Goal: Task Accomplishment & Management: Manage account settings

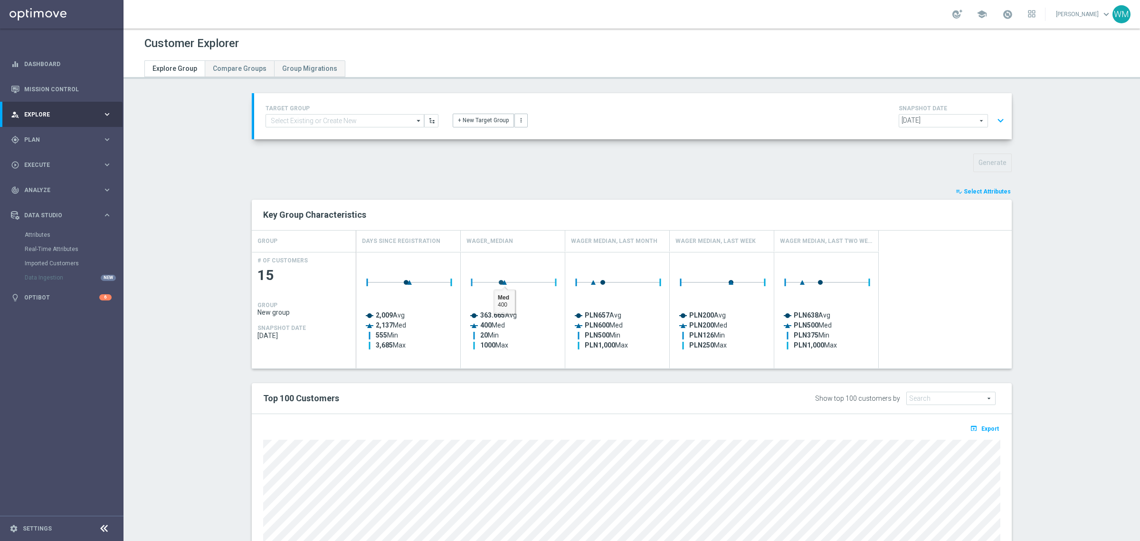
scroll to position [129, 0]
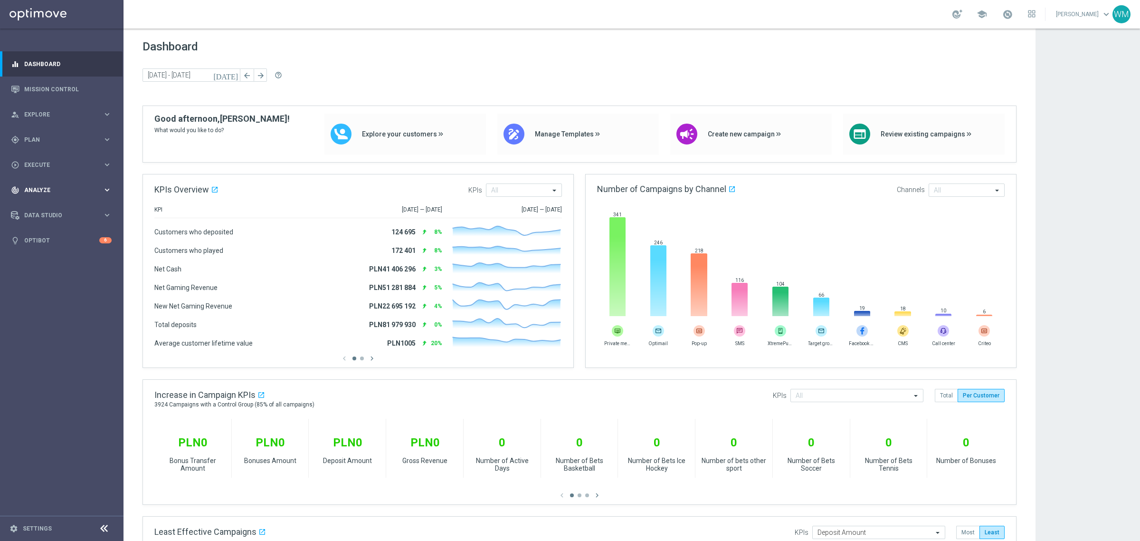
click at [39, 198] on div "track_changes Analyze keyboard_arrow_right" at bounding box center [61, 189] width 123 height 25
click at [39, 205] on div "Customer 360" at bounding box center [74, 209] width 98 height 14
click at [39, 207] on link "Customer 360" at bounding box center [62, 210] width 74 height 8
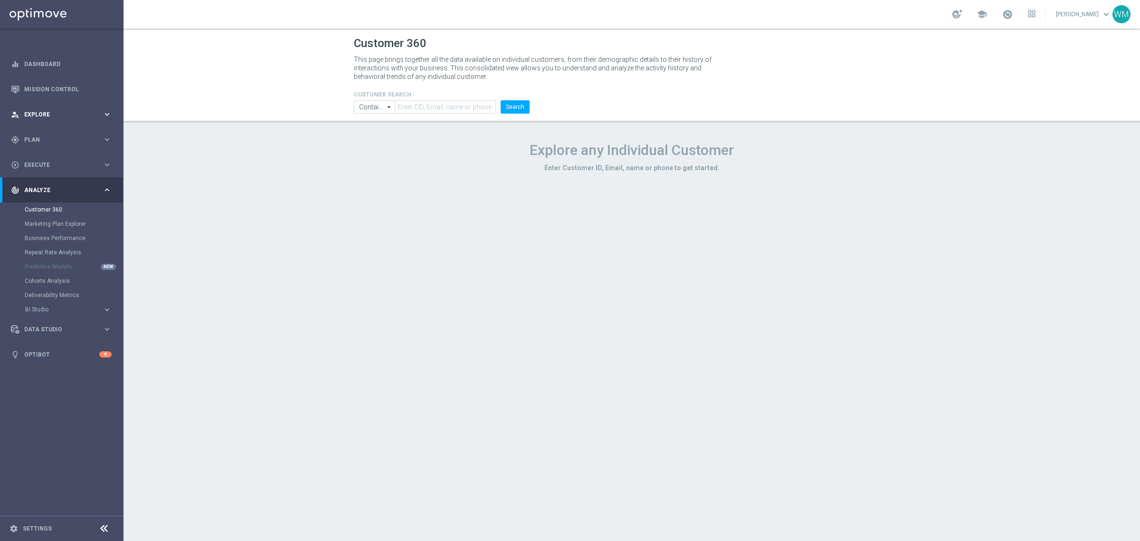
click at [46, 112] on span "Explore" at bounding box center [63, 115] width 78 height 6
click at [44, 134] on link "Customer Explorer" at bounding box center [62, 134] width 74 height 8
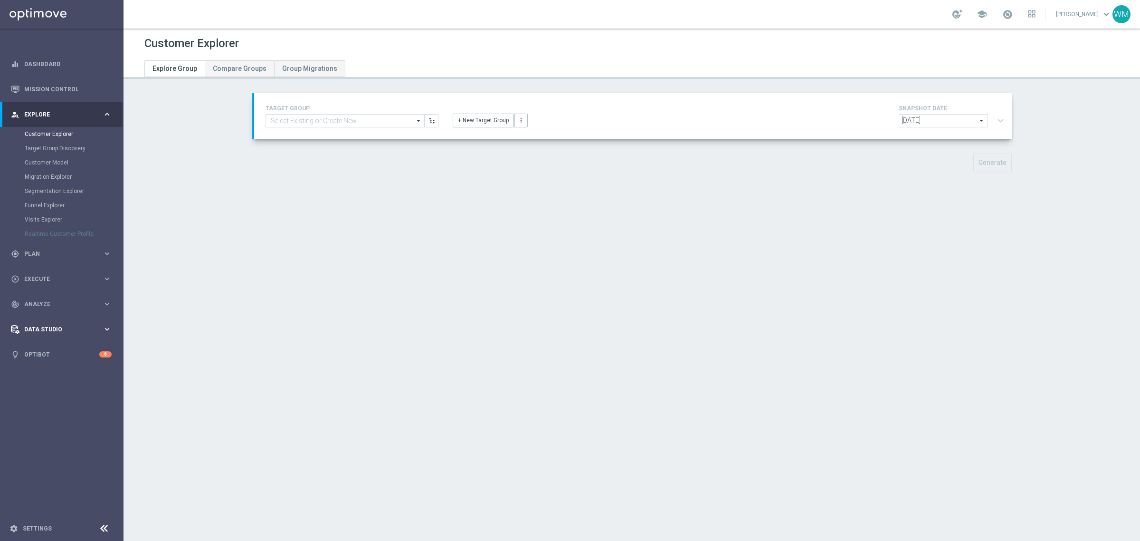
click at [69, 328] on span "Data Studio" at bounding box center [63, 329] width 78 height 6
click at [38, 234] on link "Attributes" at bounding box center [62, 235] width 74 height 8
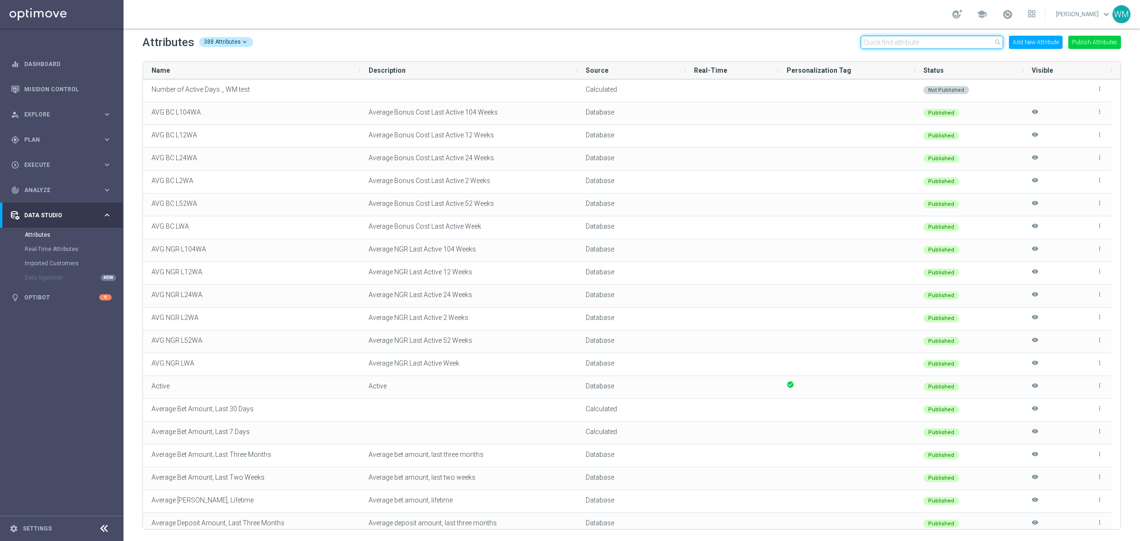
click at [914, 37] on input "text" at bounding box center [932, 42] width 143 height 13
paste input "STS_ValueSegment"
type input "STS_ValueSegment"
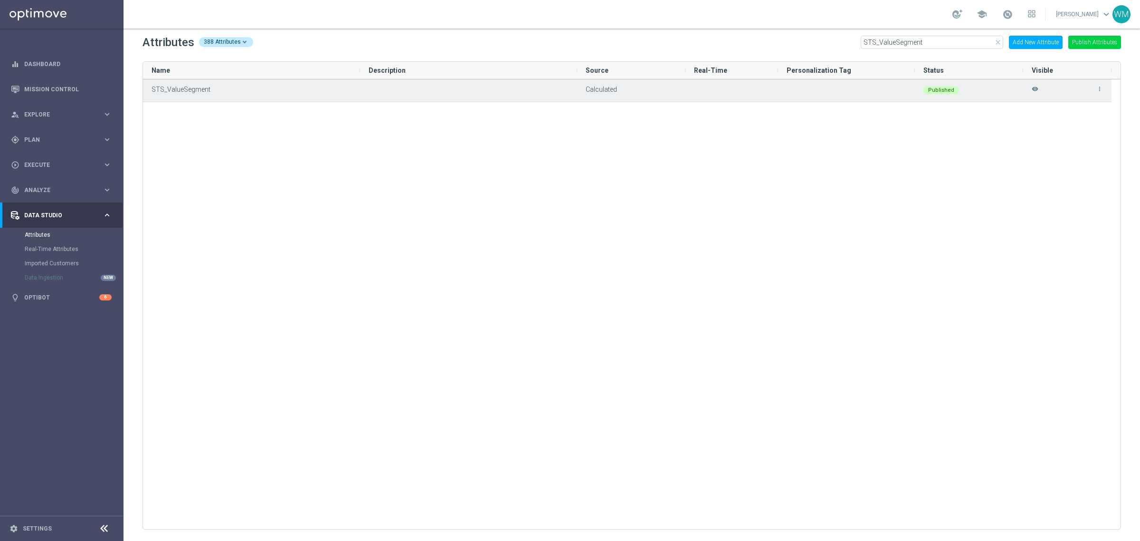
click at [1098, 92] on icon "more_vert" at bounding box center [1100, 89] width 7 height 7
click at [1080, 84] on span "Edit" at bounding box center [1078, 85] width 10 height 8
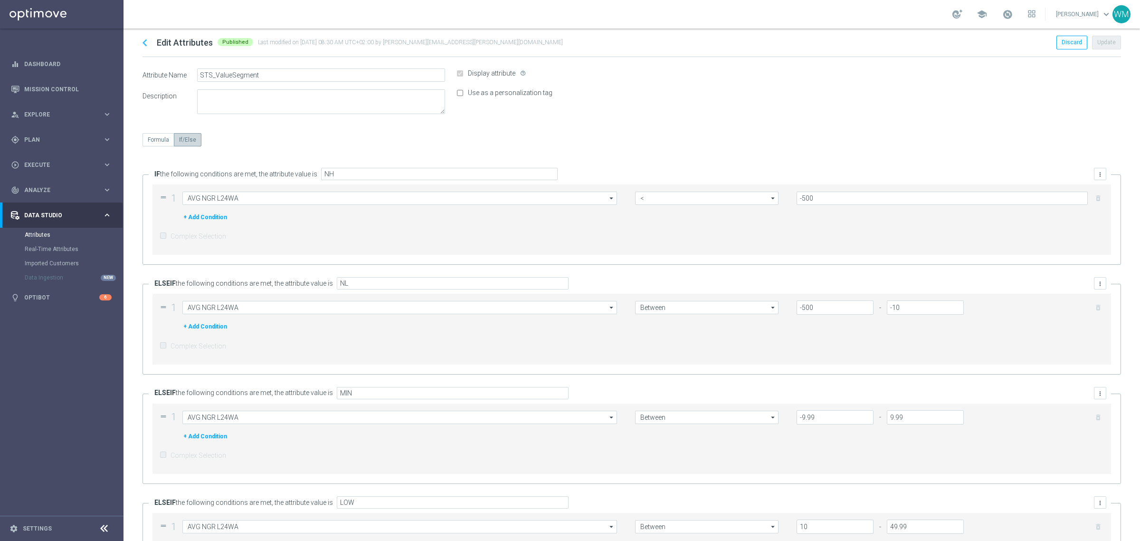
type input "AVG NGR L24WA"
type input "Between"
type input "AVG NGR L24WA"
type input "Between"
type input "AVG NGR L24WA"
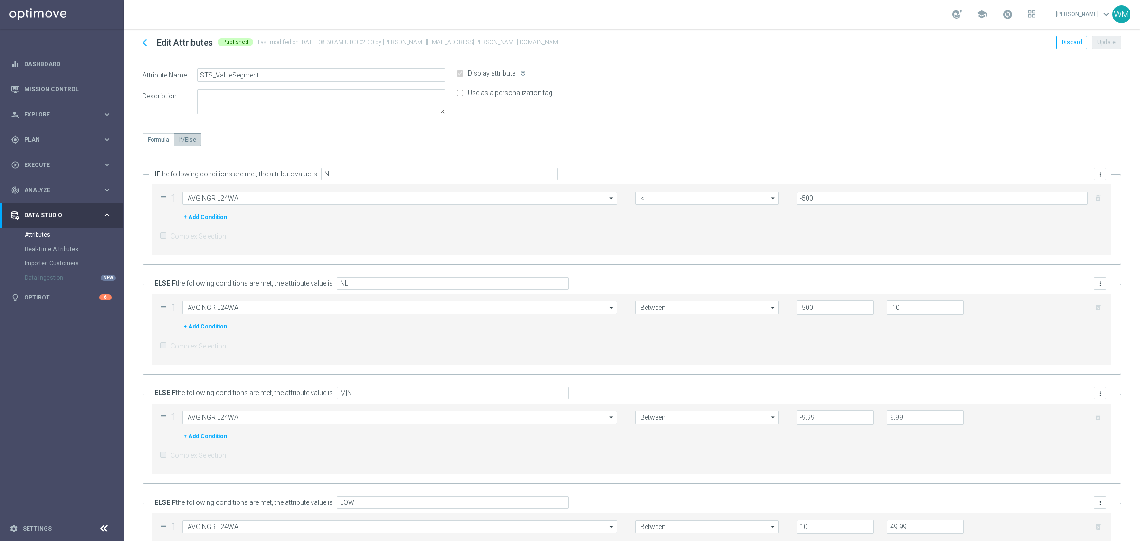
type input ">="
click at [39, 232] on link "Attributes" at bounding box center [62, 235] width 74 height 8
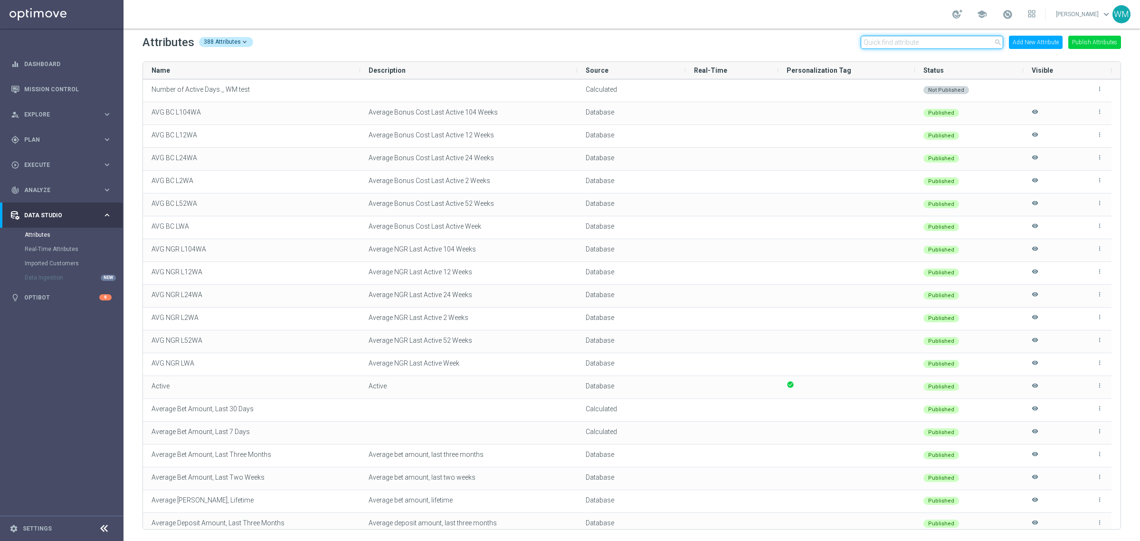
click at [940, 37] on input "text" at bounding box center [932, 42] width 143 height 13
paste input "Is Email"
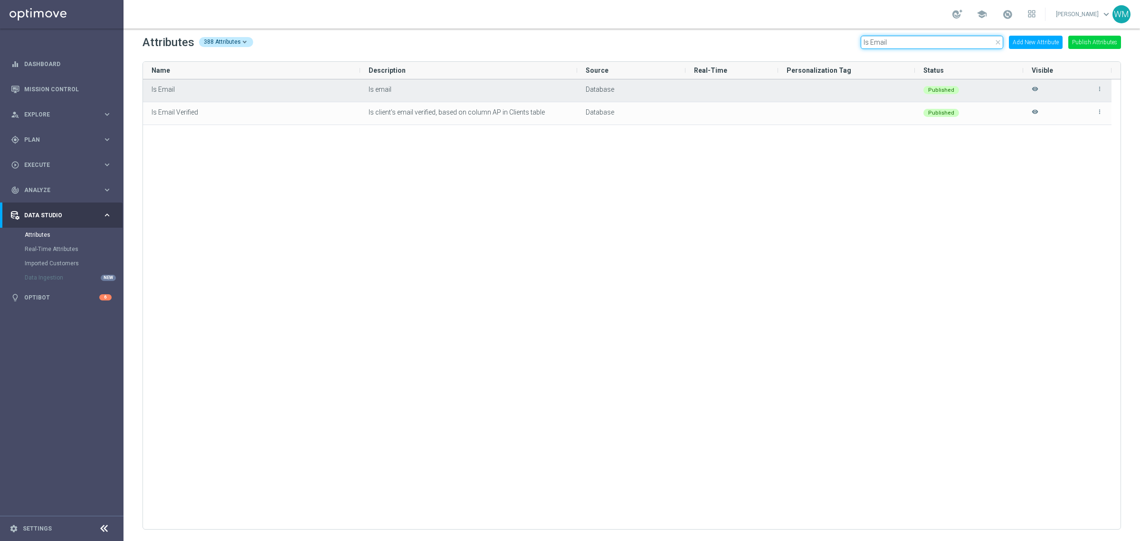
type input "Is Email"
click at [1100, 89] on icon "more_vert" at bounding box center [1100, 89] width 7 height 7
click at [1086, 86] on li "edit Edit" at bounding box center [1079, 84] width 38 height 13
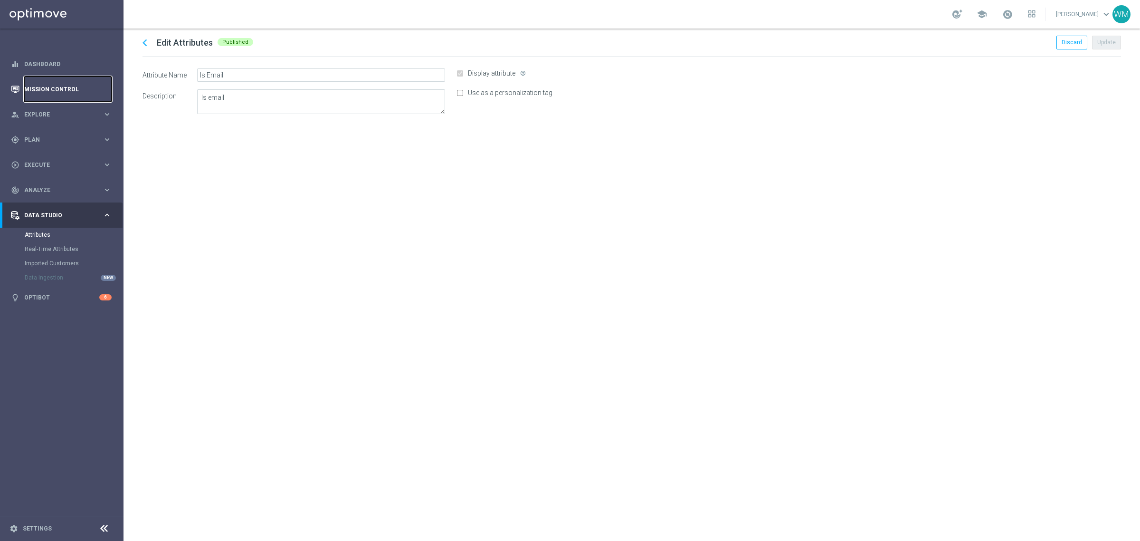
click at [57, 90] on link "Mission Control" at bounding box center [67, 88] width 87 height 25
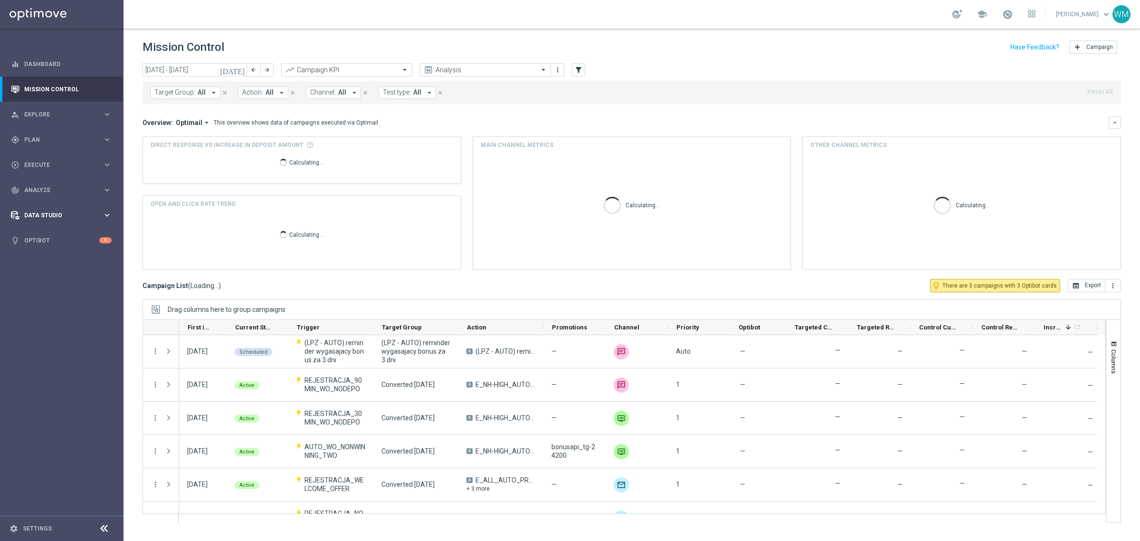
click at [39, 217] on span "Data Studio" at bounding box center [63, 215] width 78 height 6
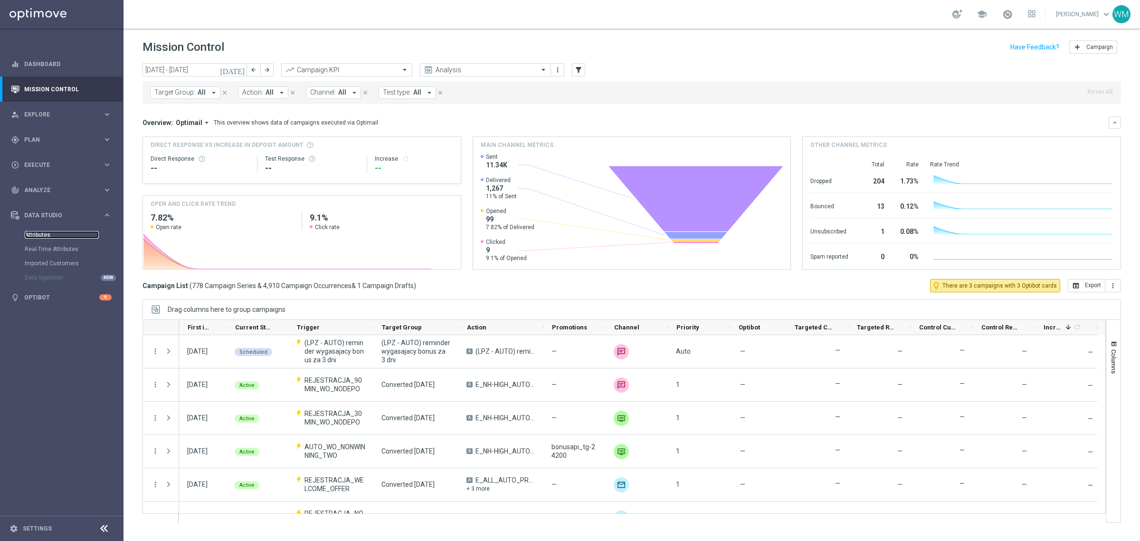
click at [39, 234] on link "Attributes" at bounding box center [62, 235] width 74 height 8
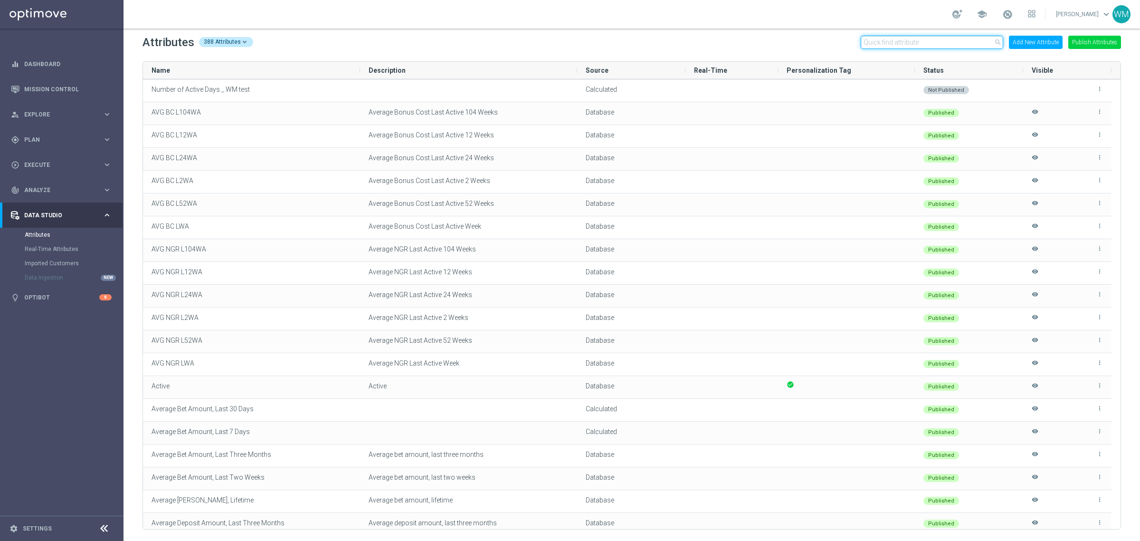
click at [887, 44] on input "text" at bounding box center [932, 42] width 143 height 13
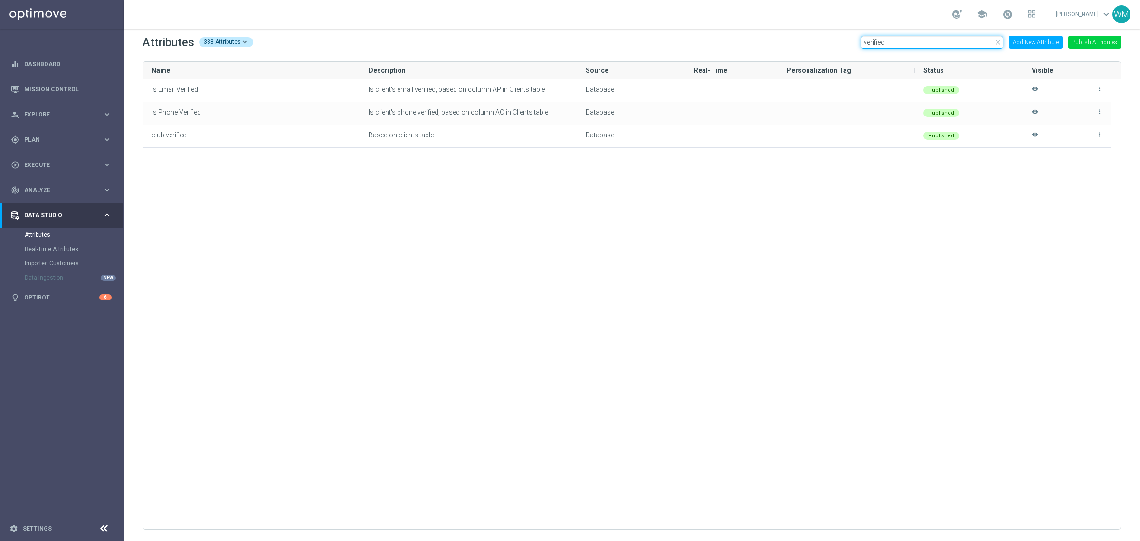
click at [903, 43] on input "verified" at bounding box center [932, 42] width 143 height 13
paste input "STS_Exclusions"
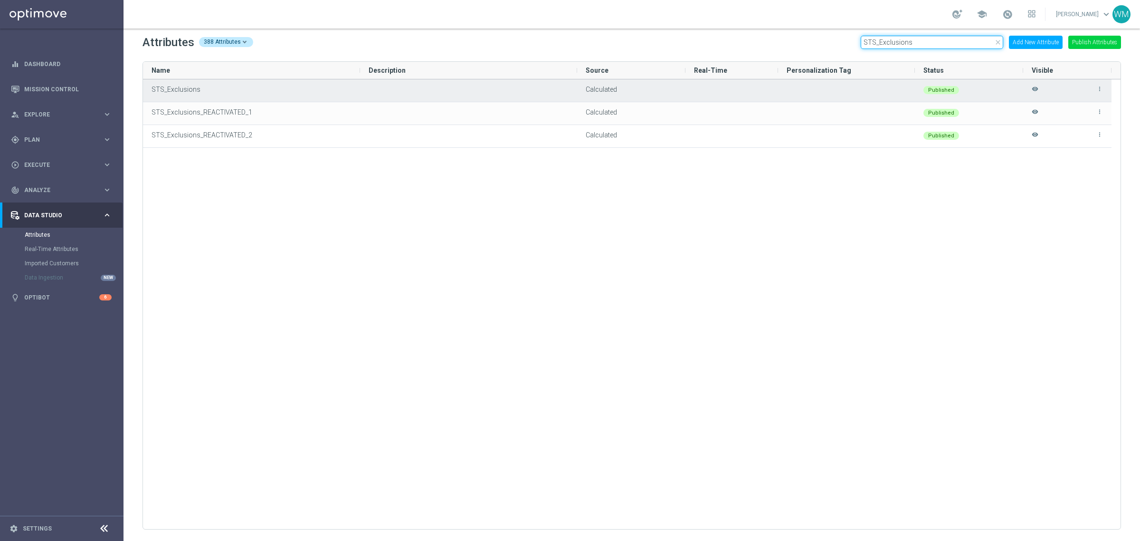
type input "STS_Exclusions"
click at [1101, 91] on icon "more_vert" at bounding box center [1100, 89] width 7 height 7
click at [1086, 87] on li "edit Edit" at bounding box center [1079, 84] width 38 height 13
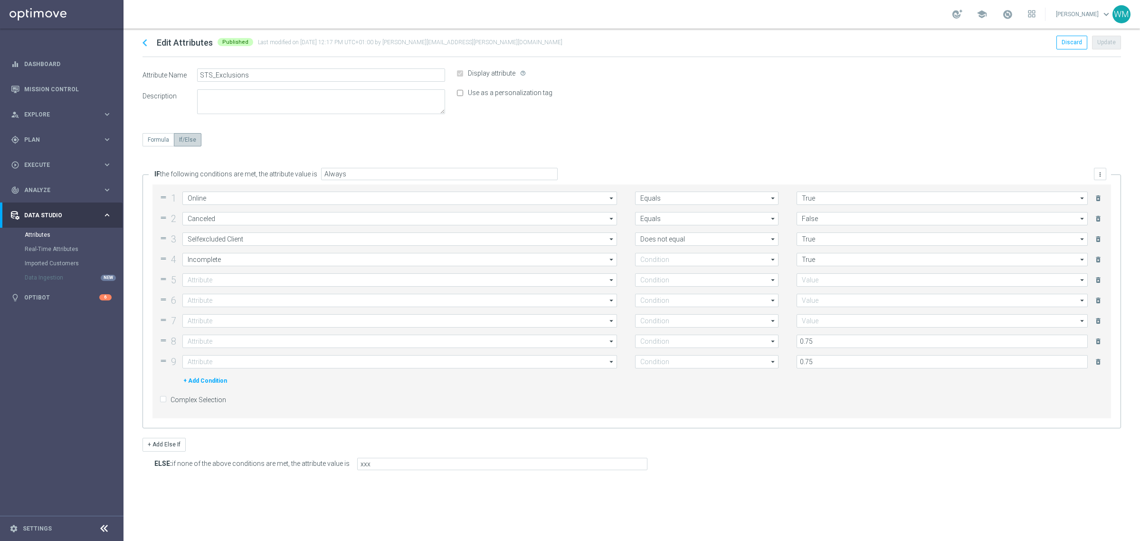
type input "Does not equal"
type input "Is Black Listed"
type input "Equals"
type input "False"
type input "Is Blocked"
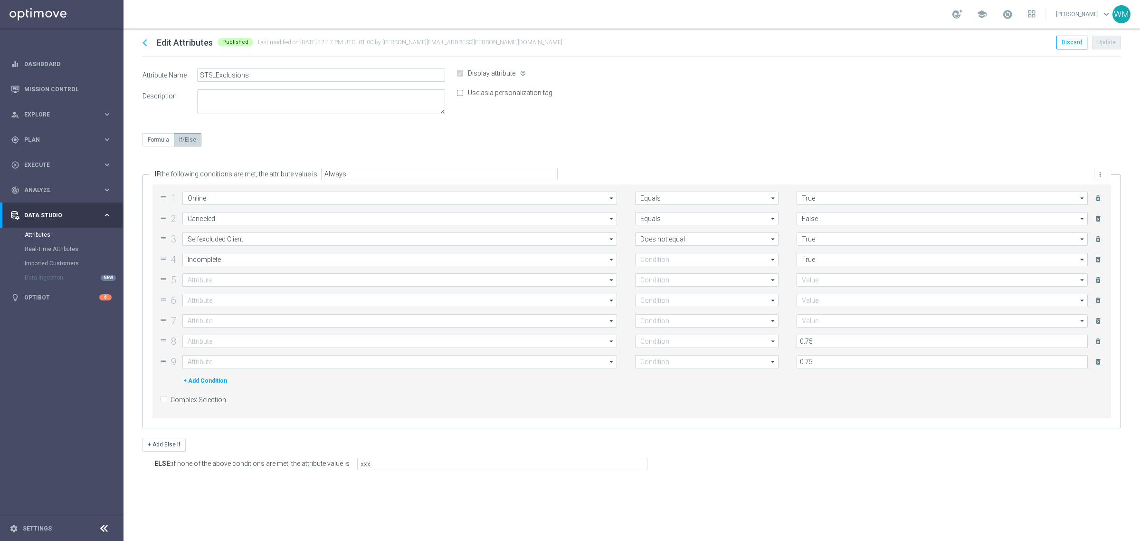
type input "Equals"
type input "False"
type input "Is Temporary"
type input "Equals"
type input "False"
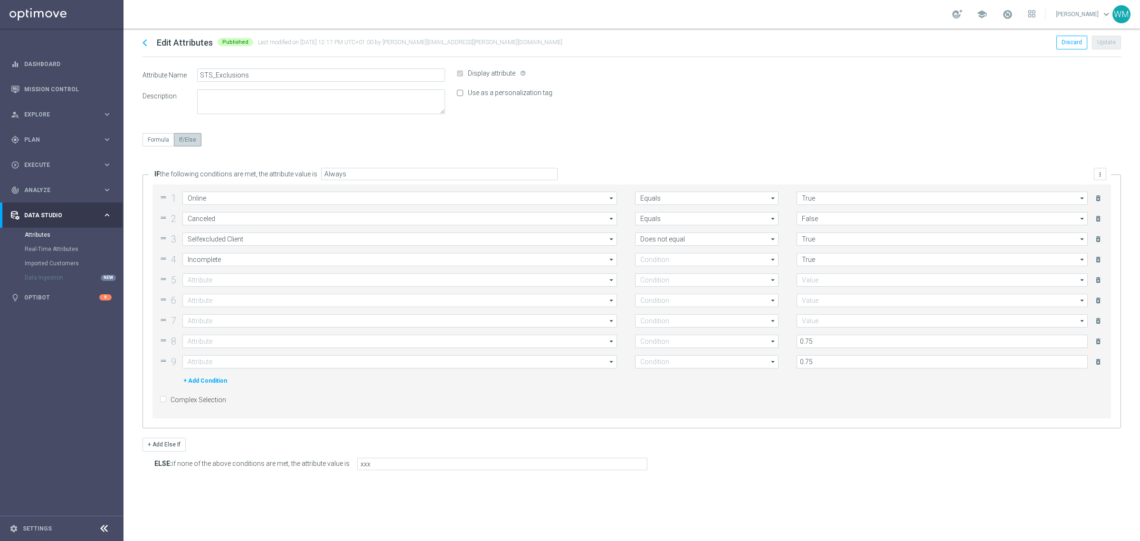
type input "Liability Factor Live"
type input ">="
type input "Liability Factor Prematch"
type input ">="
